Goal: Register for event/course

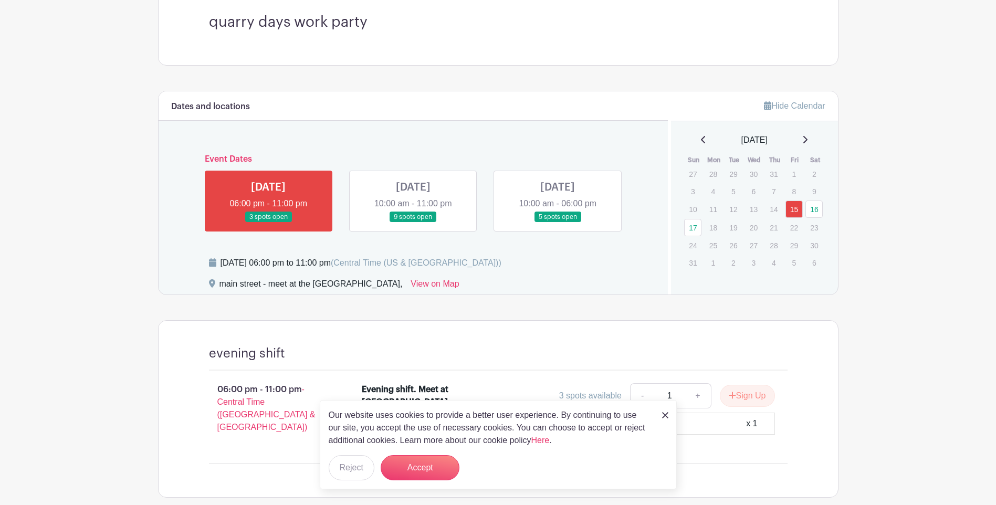
scroll to position [355, 0]
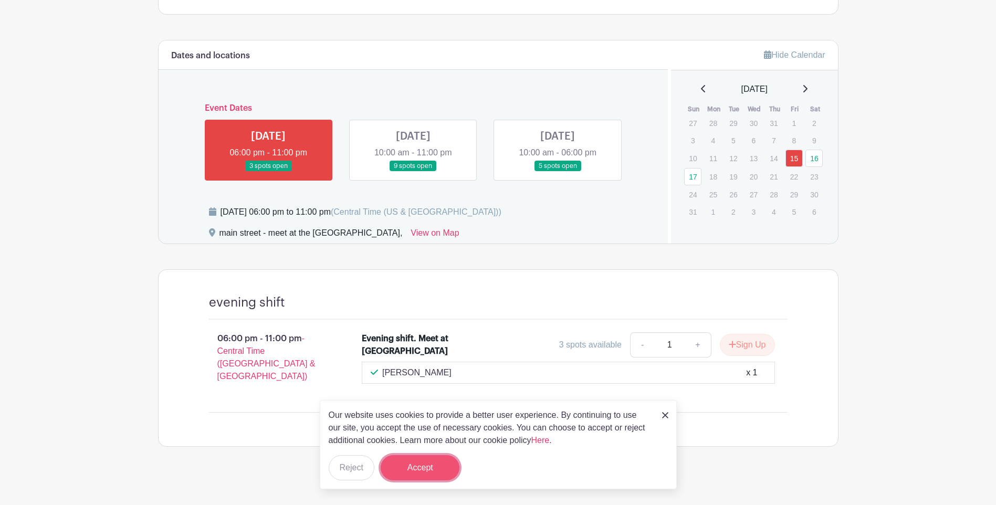
click at [432, 469] on button "Accept" at bounding box center [420, 467] width 79 height 25
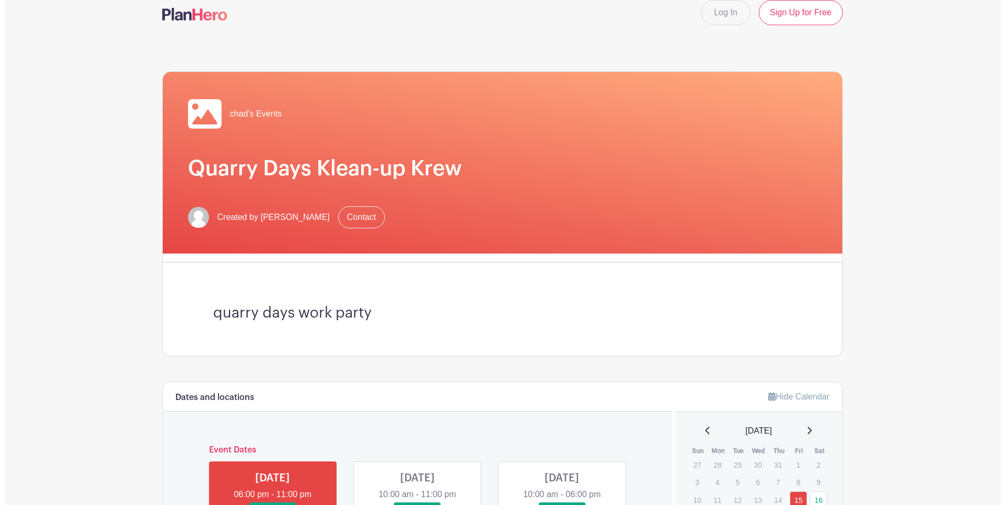
scroll to position [0, 0]
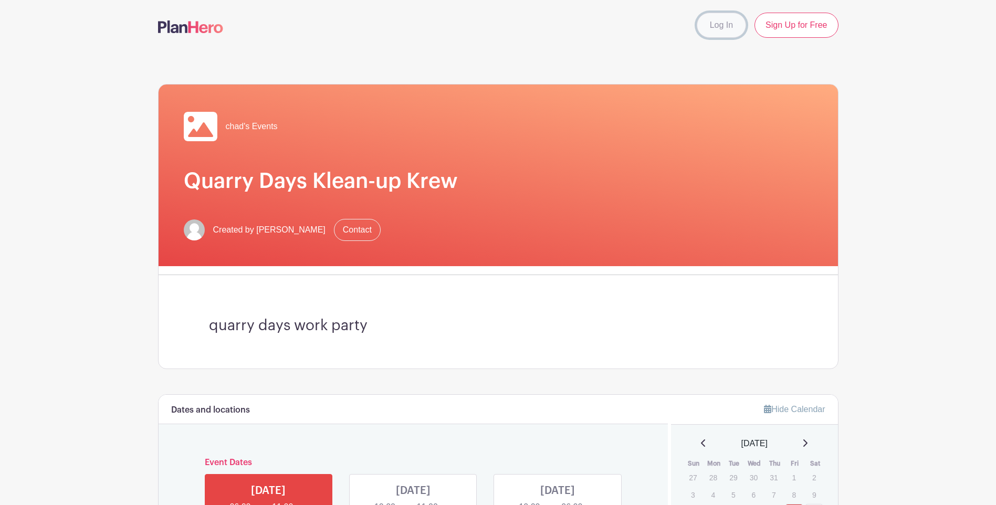
click at [721, 24] on link "Log In" at bounding box center [721, 25] width 49 height 25
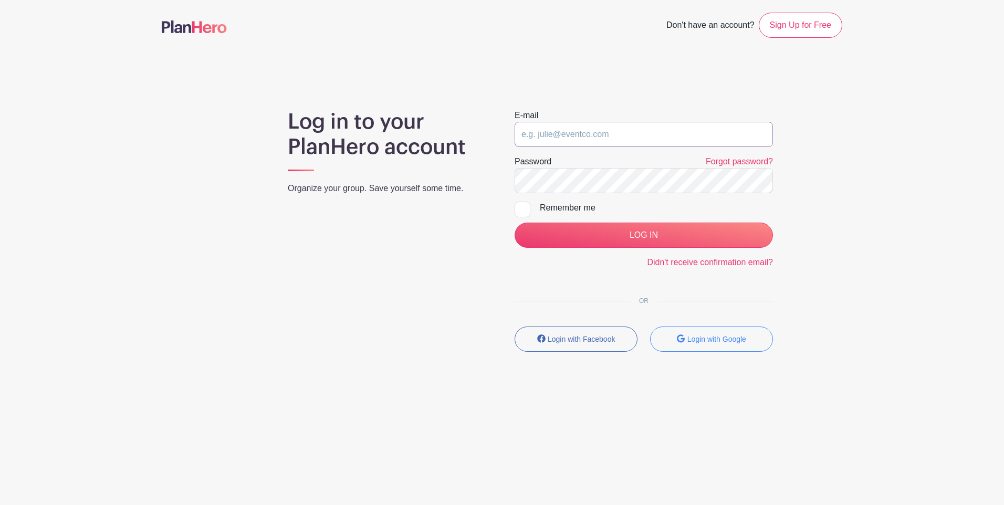
type input "chad@chadsheppard.ca"
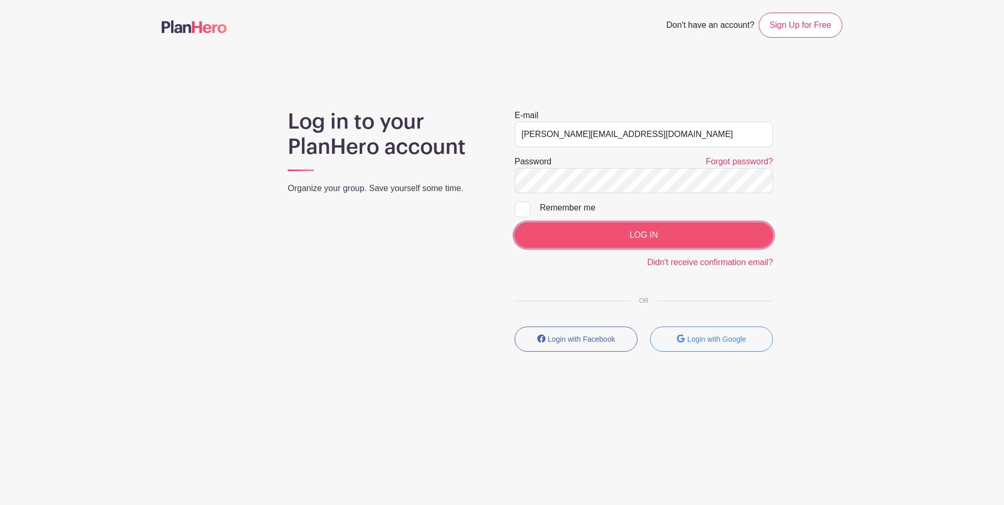
click at [595, 226] on input "LOG IN" at bounding box center [644, 235] width 258 height 25
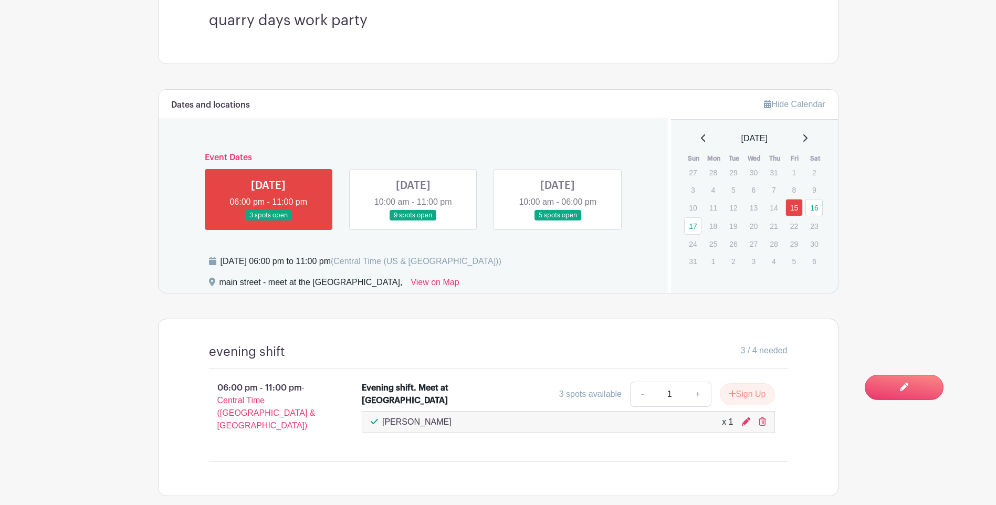
scroll to position [402, 0]
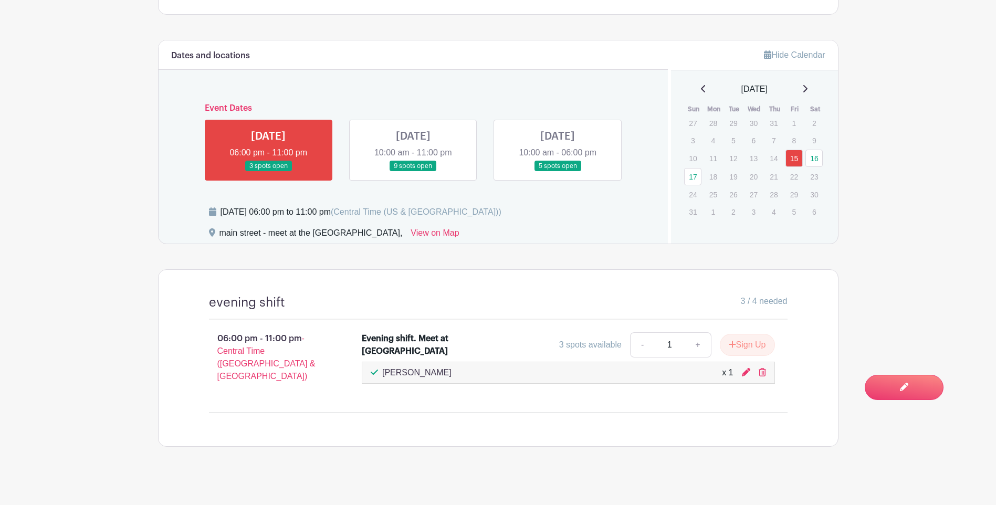
click at [268, 172] on link at bounding box center [268, 172] width 0 height 0
click at [413, 172] on link at bounding box center [413, 172] width 0 height 0
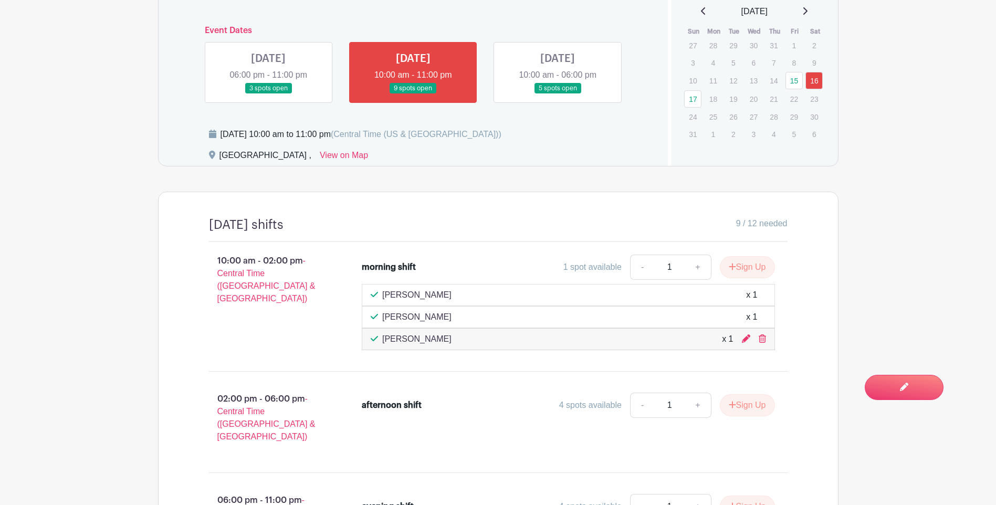
scroll to position [507, 0]
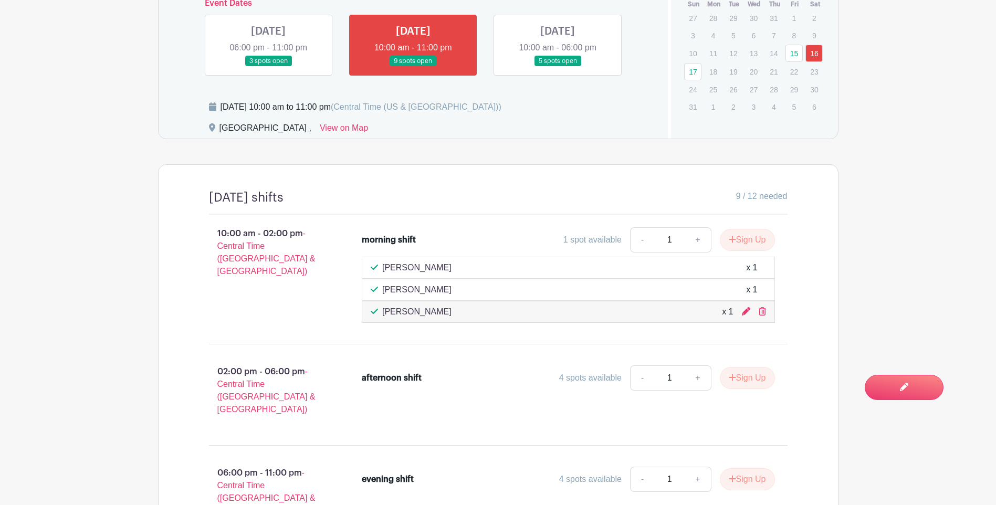
click at [558, 67] on link at bounding box center [558, 67] width 0 height 0
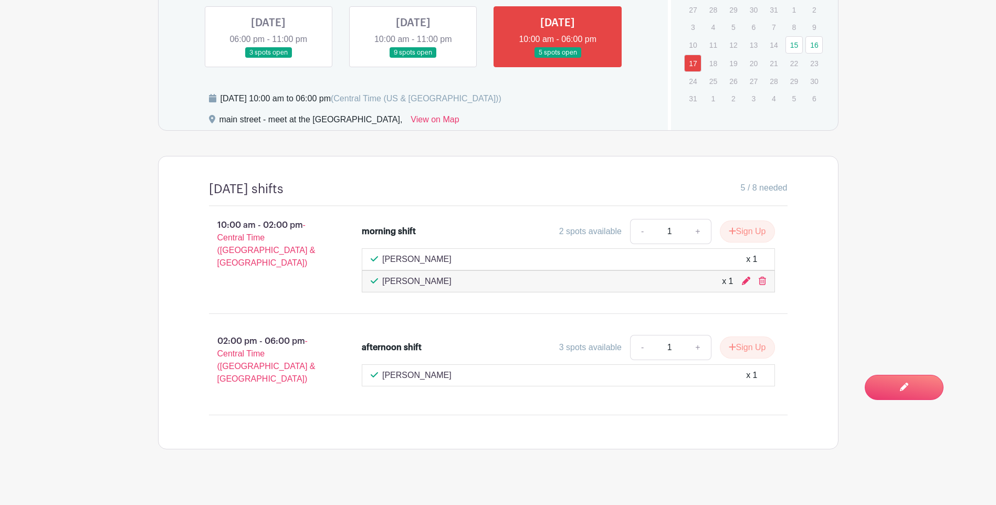
scroll to position [518, 0]
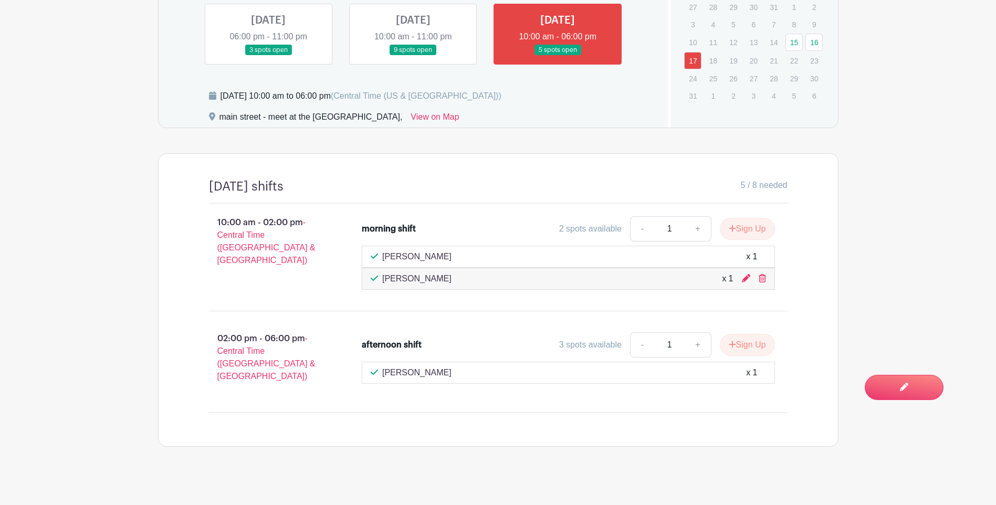
click at [413, 56] on link at bounding box center [413, 56] width 0 height 0
